Goal: Task Accomplishment & Management: Manage account settings

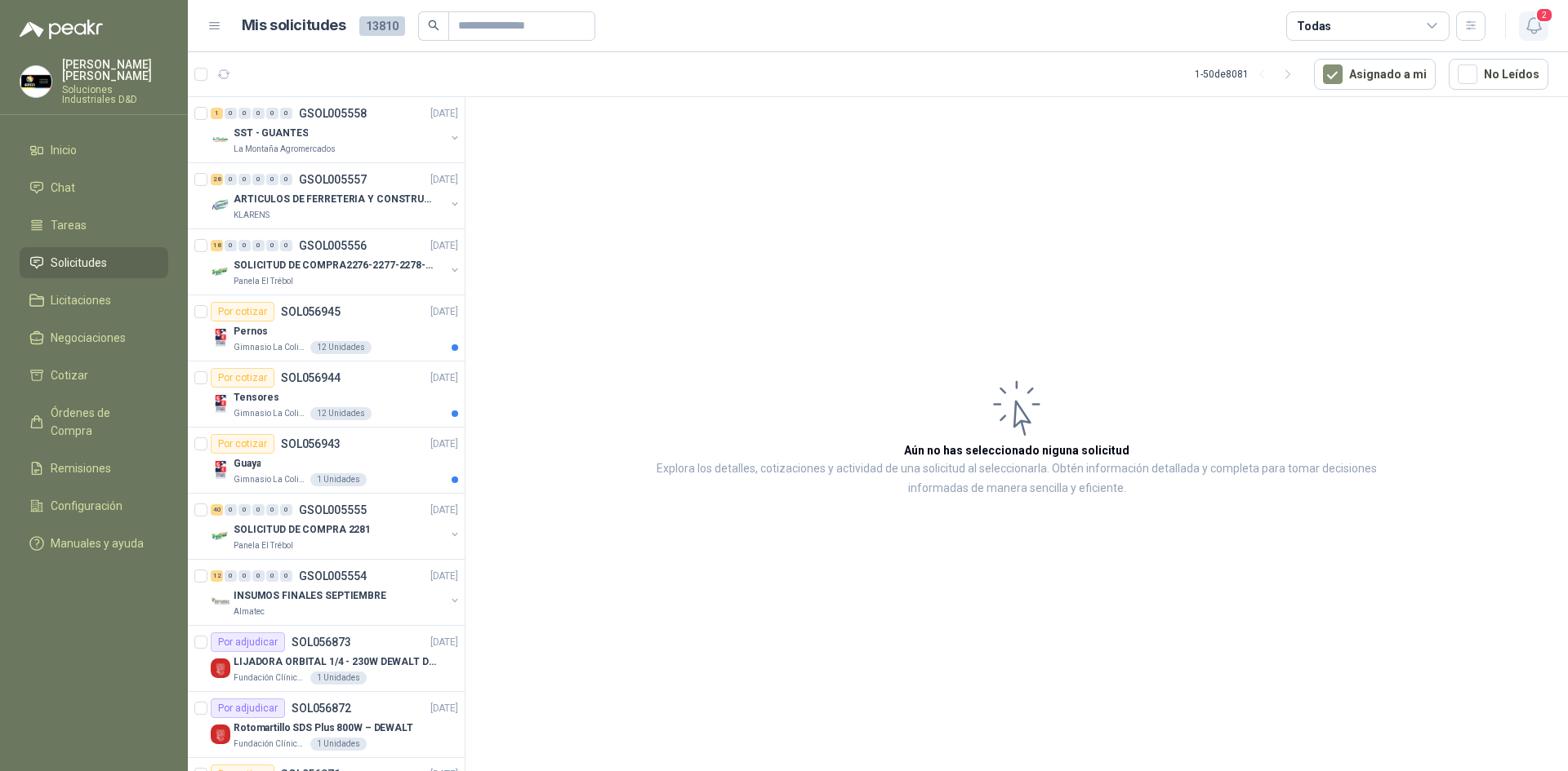
click at [1536, 28] on icon "button" at bounding box center [1535, 26] width 20 height 20
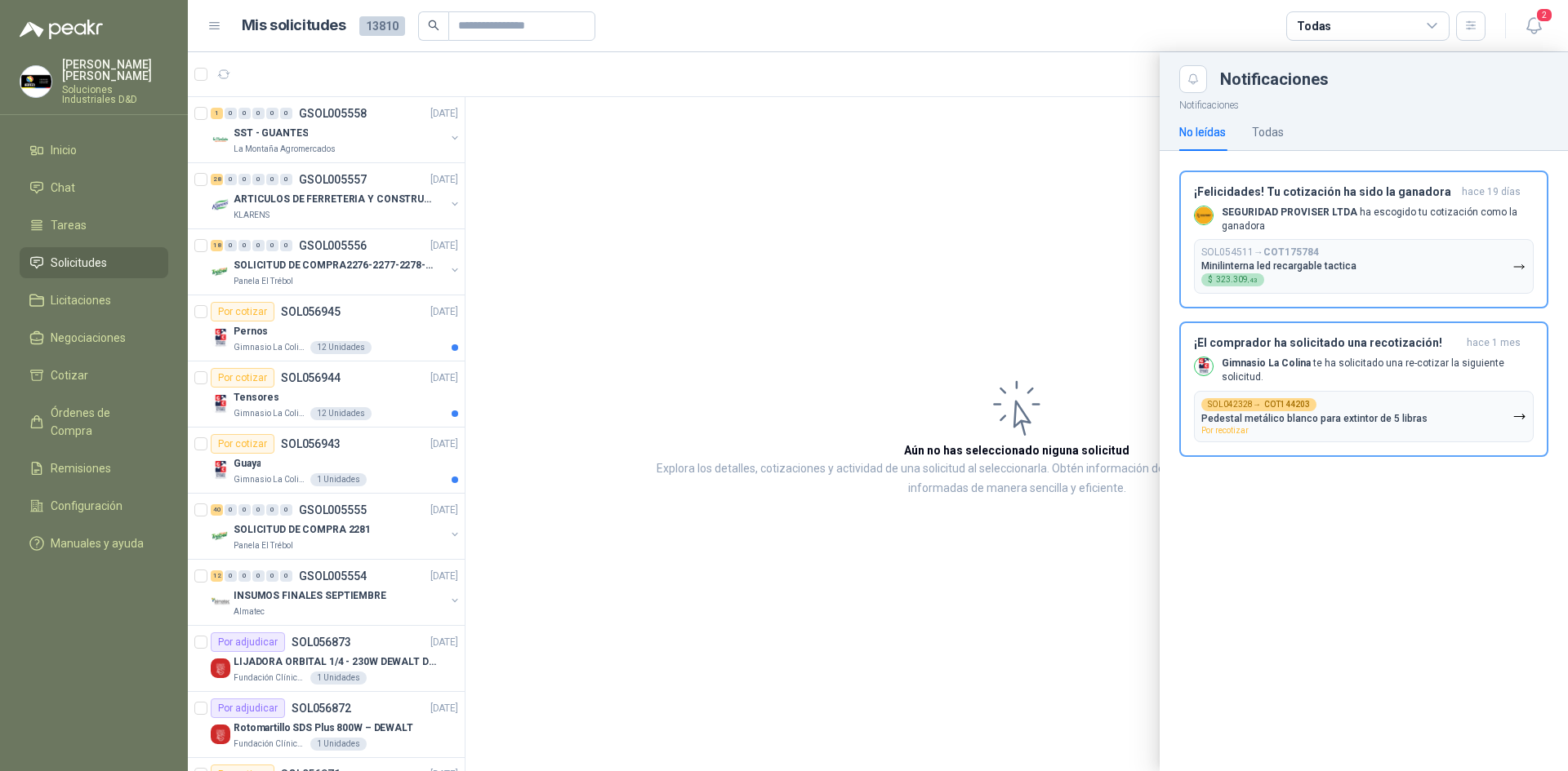
click at [1033, 122] on div at bounding box center [877, 411] width 1380 height 719
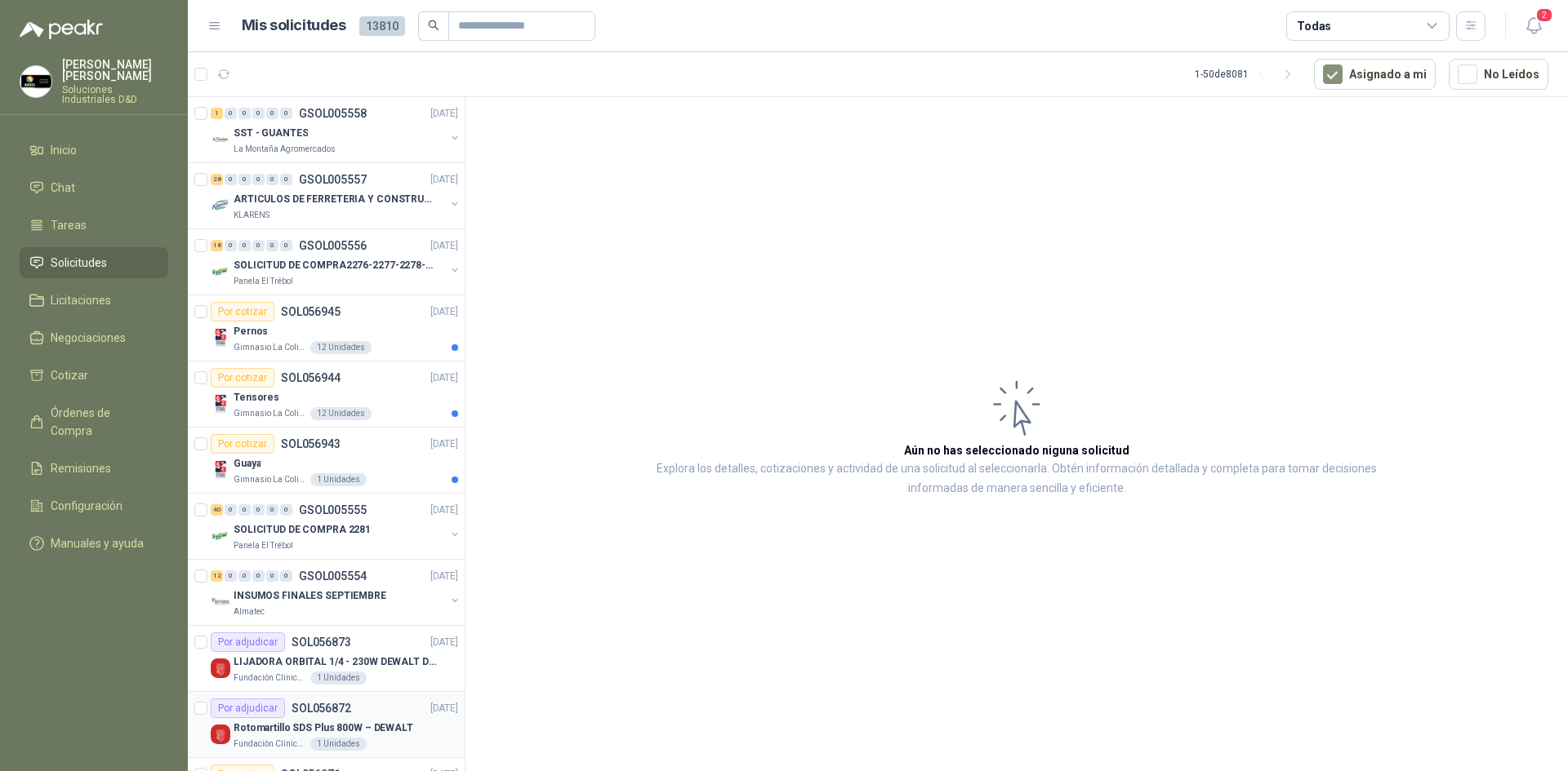
click at [366, 730] on p "Rotomartillo SDS Plus 800W – DEWALT" at bounding box center [324, 728] width 180 height 16
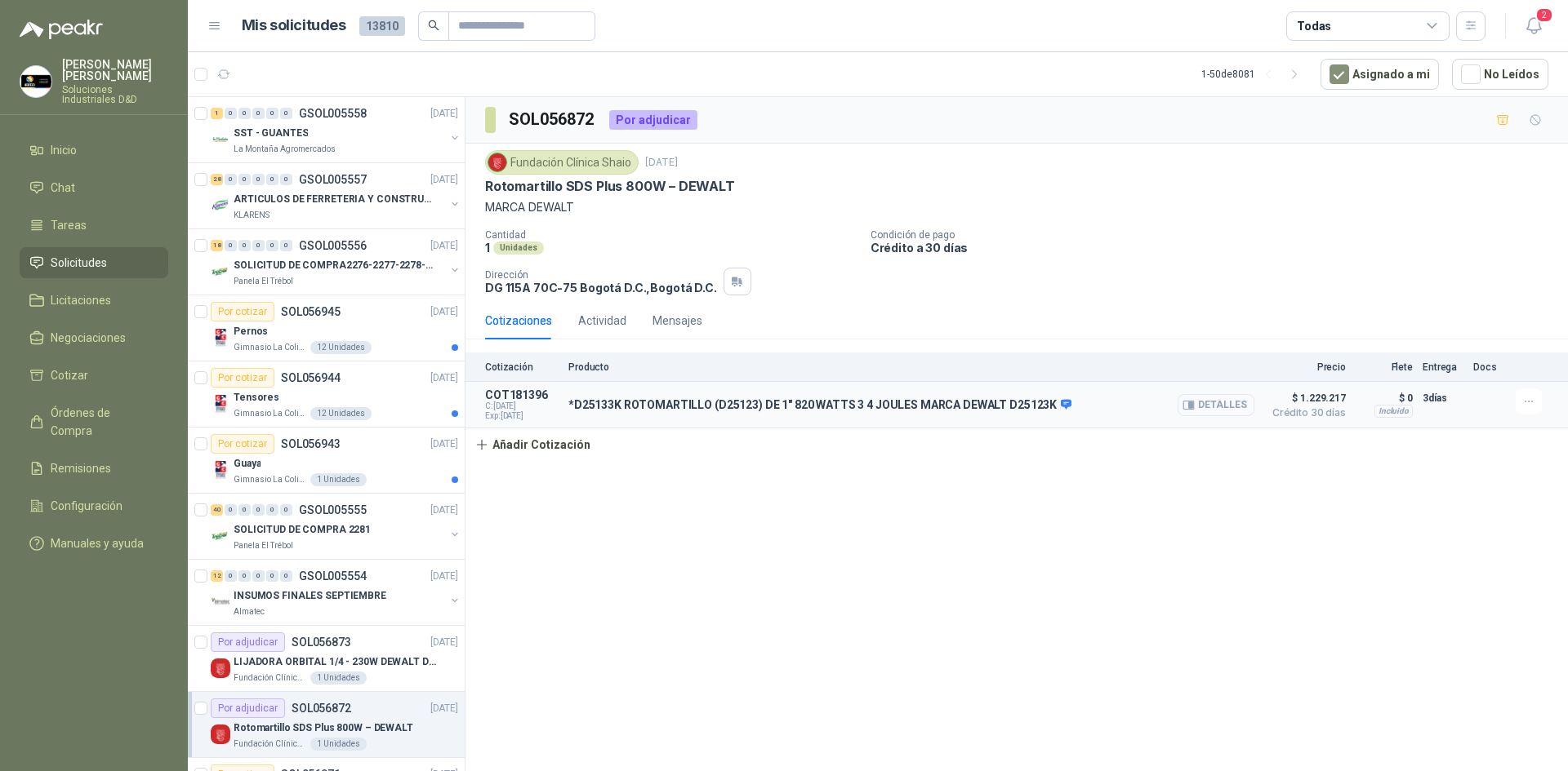
click at [1225, 405] on button "Detalles" at bounding box center [1216, 405] width 77 height 22
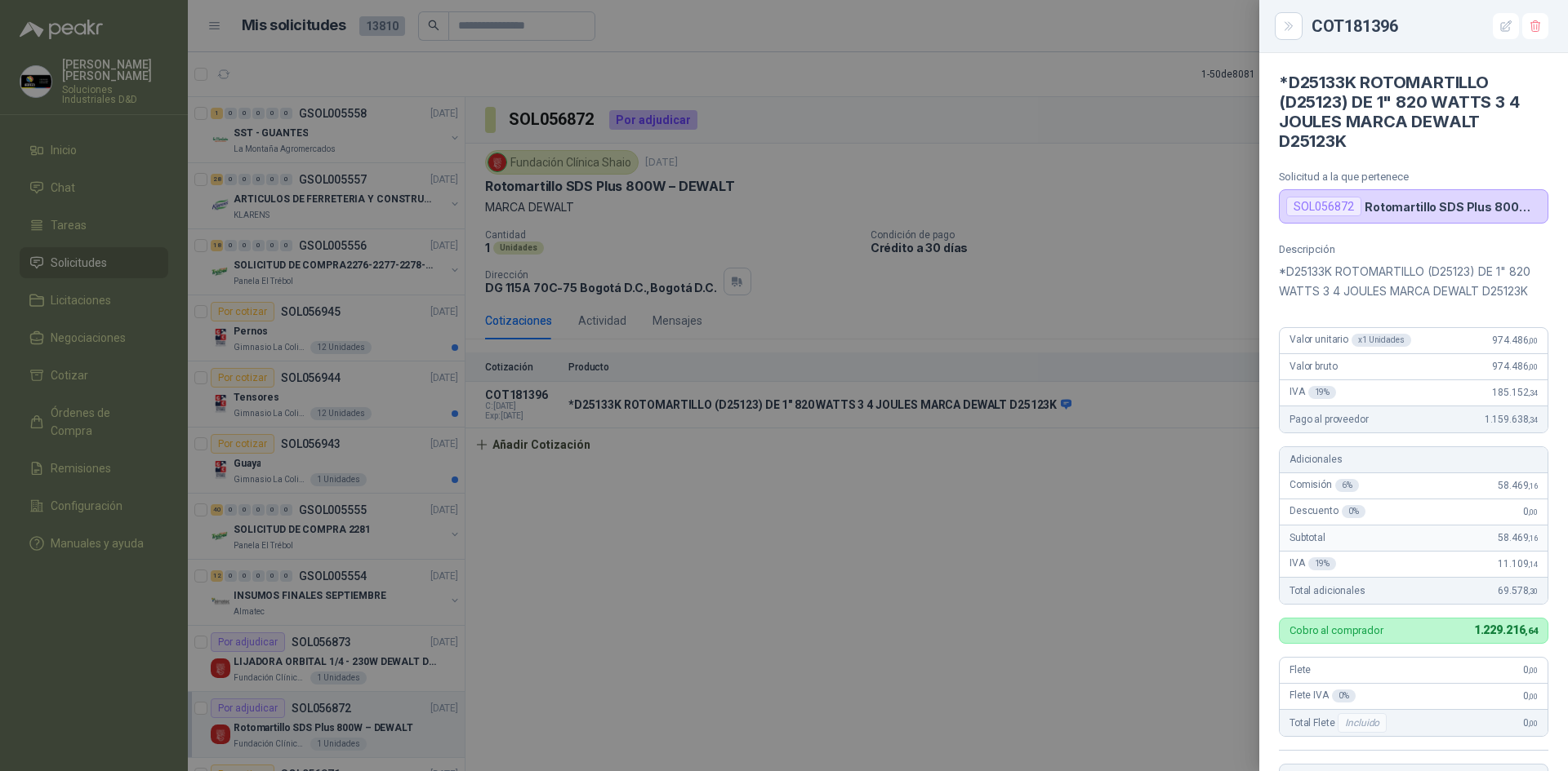
scroll to position [358, 0]
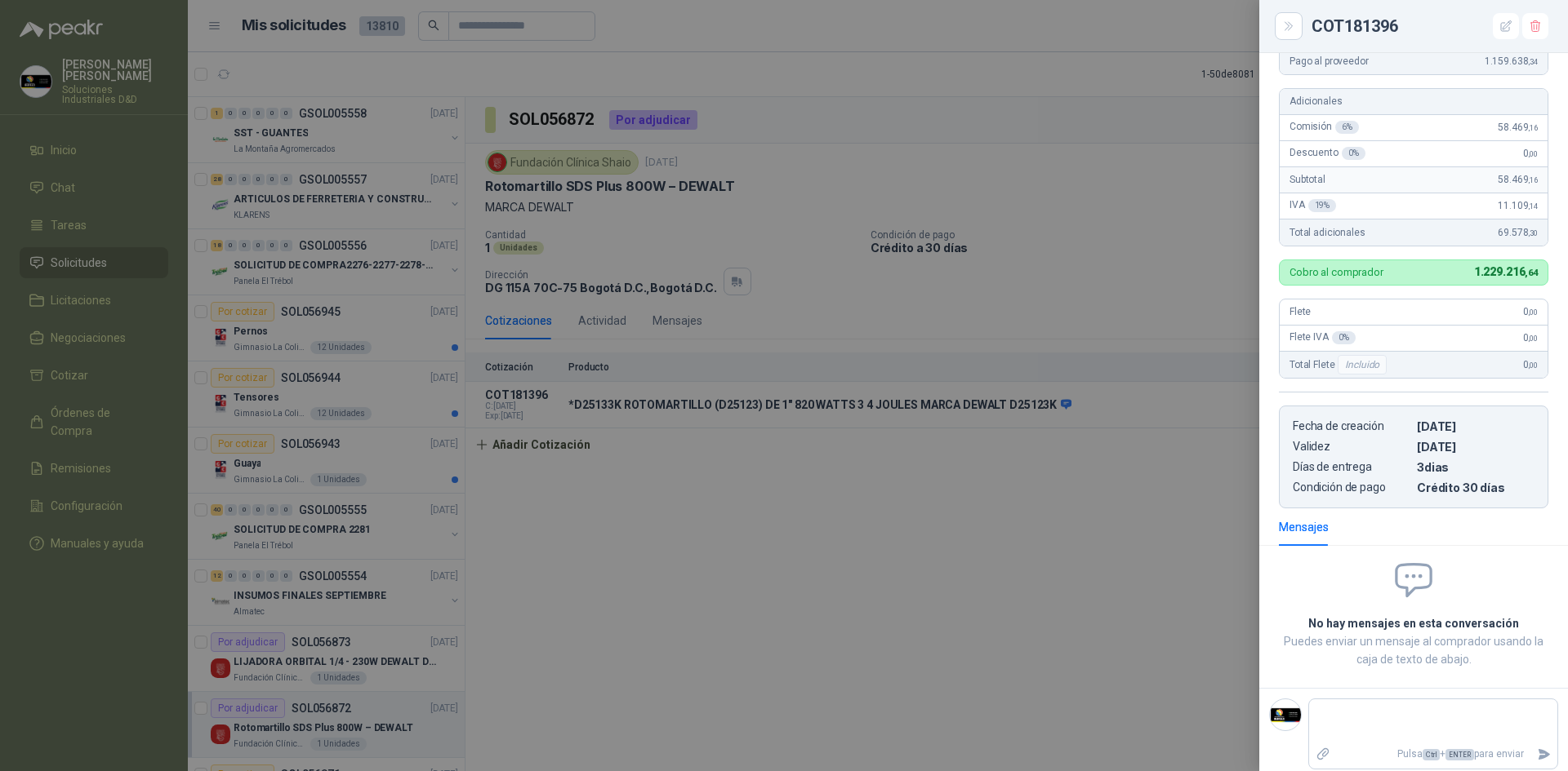
click at [1022, 544] on div at bounding box center [784, 385] width 1568 height 771
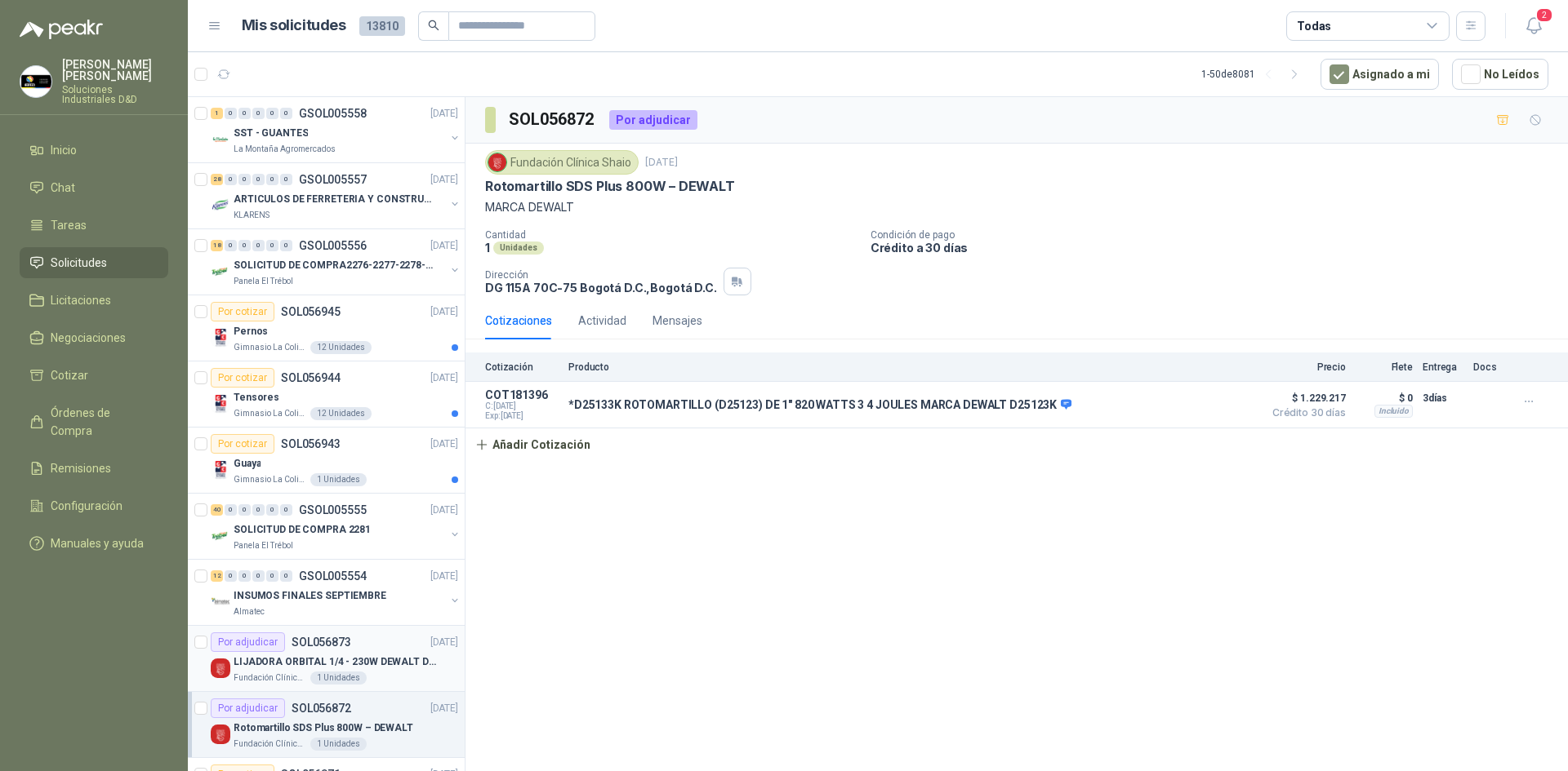
click at [318, 645] on p "SOL056873" at bounding box center [321, 642] width 59 height 11
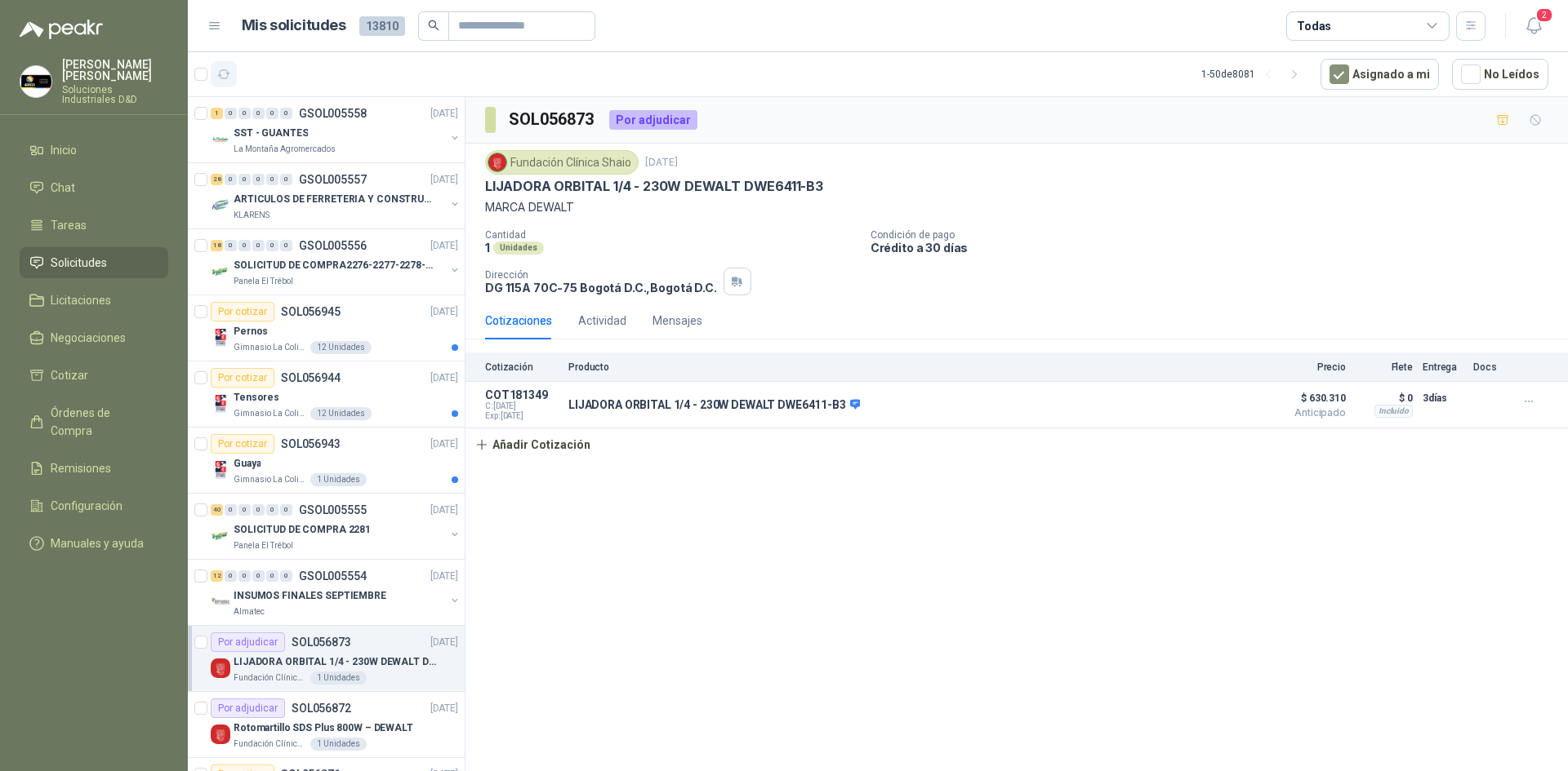
click at [227, 74] on icon "button" at bounding box center [224, 74] width 14 height 14
